Goal: Information Seeking & Learning: Learn about a topic

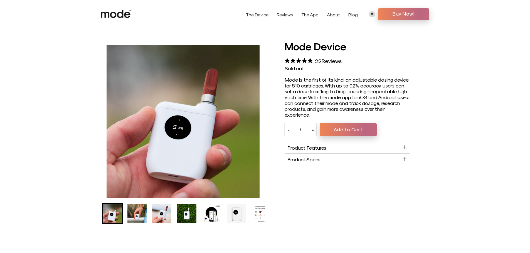
click at [140, 215] on img "Go to slide 2" at bounding box center [136, 213] width 19 height 19
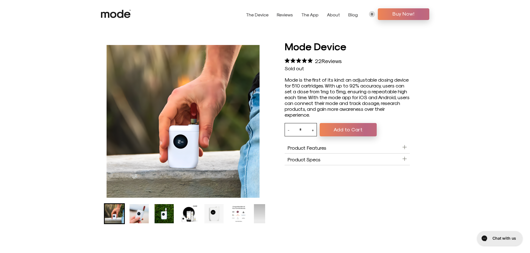
click at [150, 215] on ul "Mode Device product thumbnail" at bounding box center [160, 214] width 164 height 21
click at [143, 216] on img "Go to slide 3" at bounding box center [139, 213] width 19 height 19
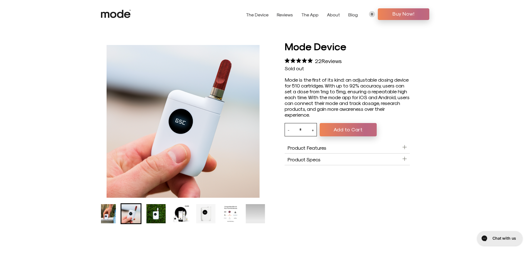
click at [155, 215] on img "Go to slide 4" at bounding box center [155, 213] width 19 height 19
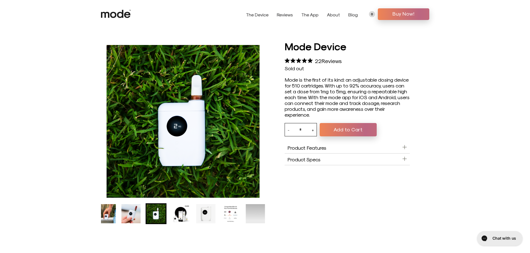
click at [179, 213] on img "Go to slide 5" at bounding box center [180, 213] width 19 height 19
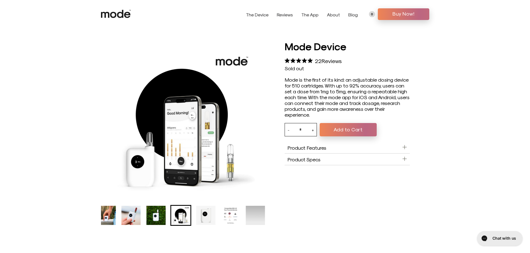
click at [205, 212] on img "Go to slide 6" at bounding box center [205, 215] width 19 height 19
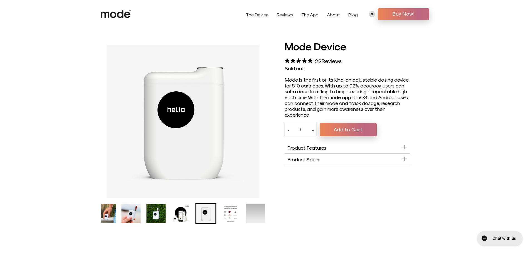
click at [235, 213] on img "Go to slide 7" at bounding box center [230, 213] width 19 height 19
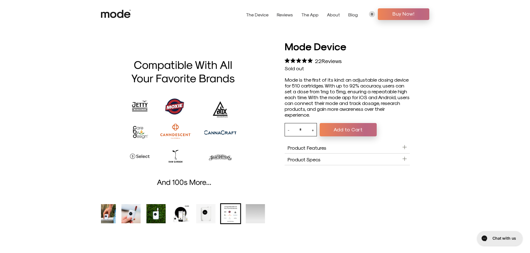
click at [114, 217] on img "Go to slide 2" at bounding box center [105, 213] width 19 height 19
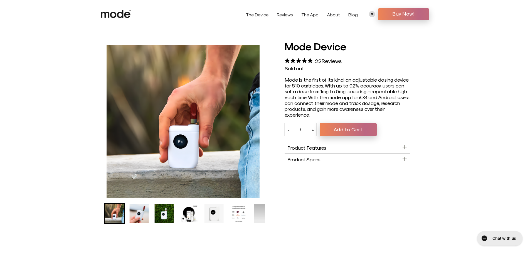
click at [138, 217] on img "Go to slide 3" at bounding box center [139, 213] width 19 height 19
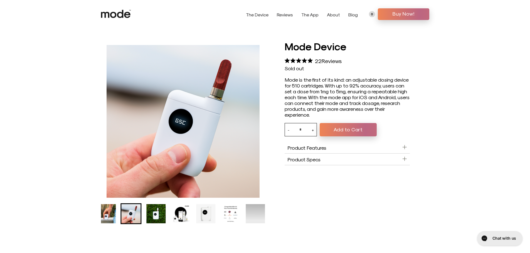
click at [162, 216] on img "Go to slide 4" at bounding box center [155, 213] width 19 height 19
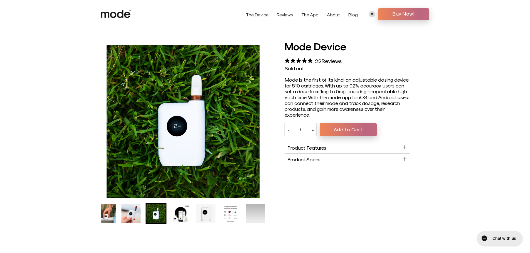
click at [185, 215] on img "Go to slide 5" at bounding box center [180, 213] width 19 height 19
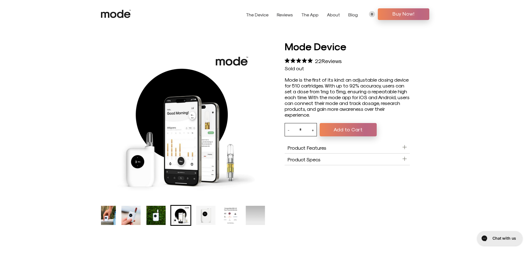
click at [205, 214] on img "Go to slide 6" at bounding box center [205, 215] width 19 height 19
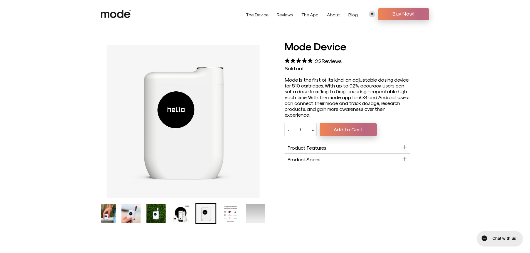
click at [232, 214] on img "Go to slide 7" at bounding box center [230, 213] width 19 height 19
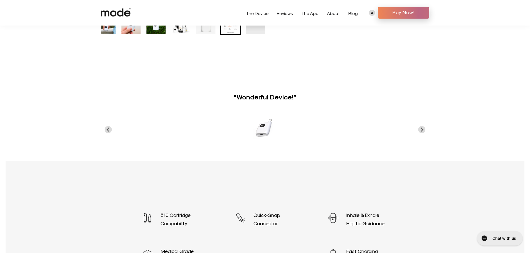
scroll to position [195, 0]
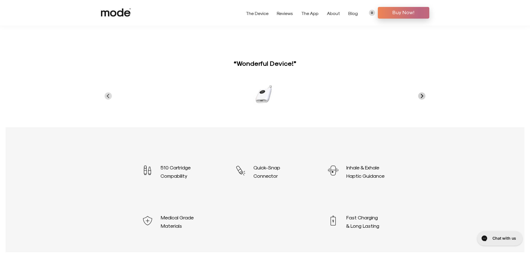
click at [419, 95] on button "Next slide" at bounding box center [422, 96] width 8 height 8
click at [420, 95] on icon "Next slide" at bounding box center [421, 96] width 4 height 4
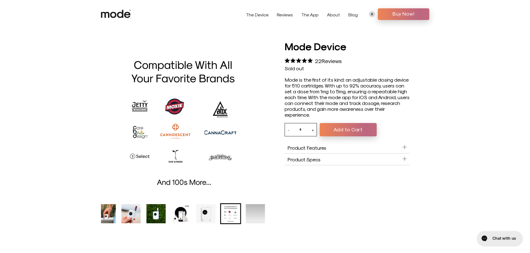
click at [156, 217] on img "Go to slide 4" at bounding box center [155, 213] width 19 height 19
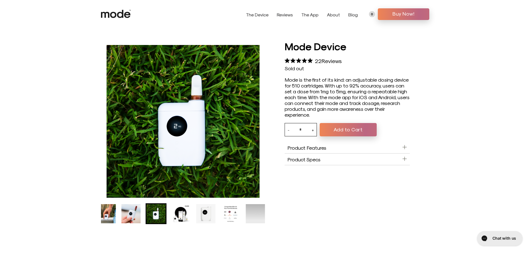
click at [132, 216] on img "Go to slide 3" at bounding box center [131, 213] width 19 height 19
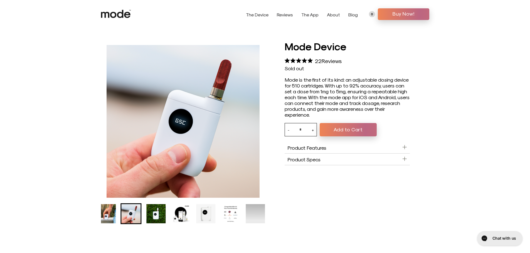
click at [177, 219] on img "Go to slide 5" at bounding box center [180, 213] width 19 height 19
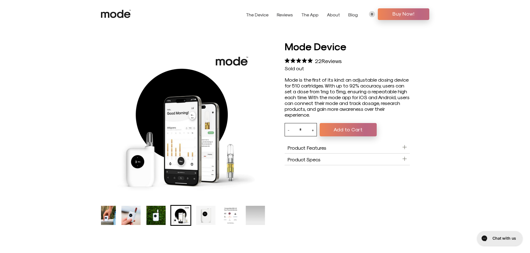
click at [199, 218] on img "Go to slide 6" at bounding box center [205, 215] width 19 height 19
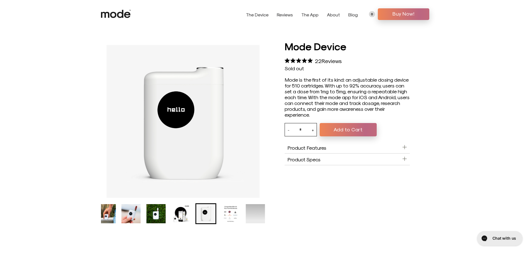
click at [186, 217] on img "Go to slide 5" at bounding box center [180, 213] width 19 height 19
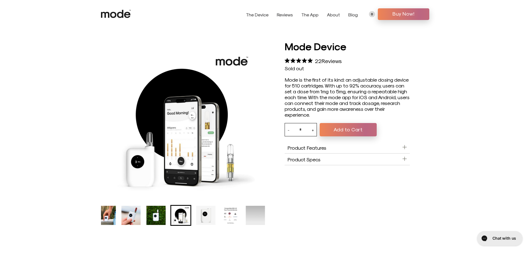
click at [204, 217] on img "Go to slide 6" at bounding box center [205, 215] width 19 height 19
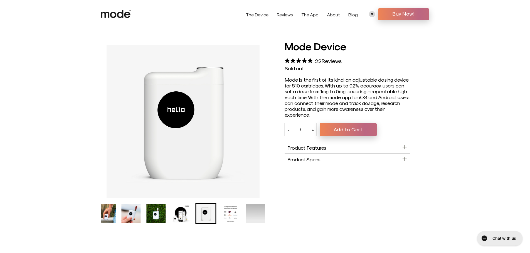
click at [185, 216] on img "Go to slide 5" at bounding box center [180, 213] width 19 height 19
